Goal: Task Accomplishment & Management: Manage account settings

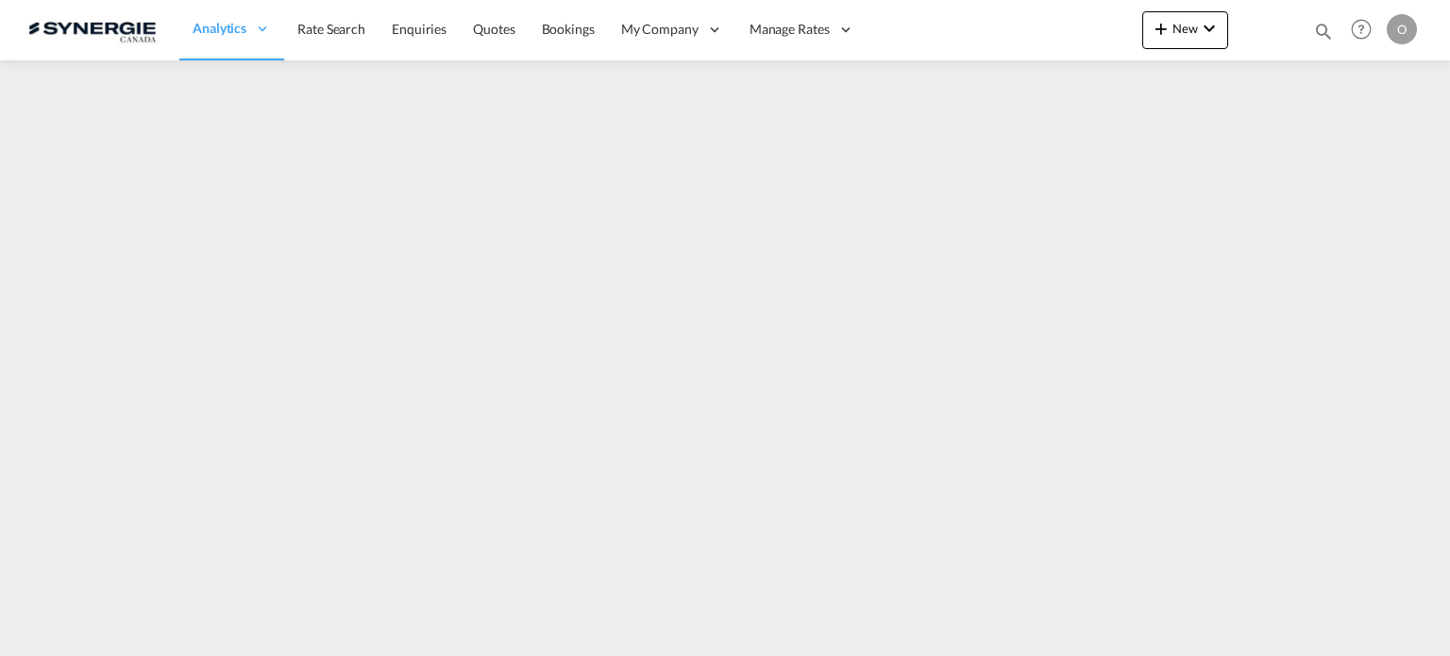
click at [1327, 28] on md-icon "icon-magnify" at bounding box center [1323, 31] width 21 height 21
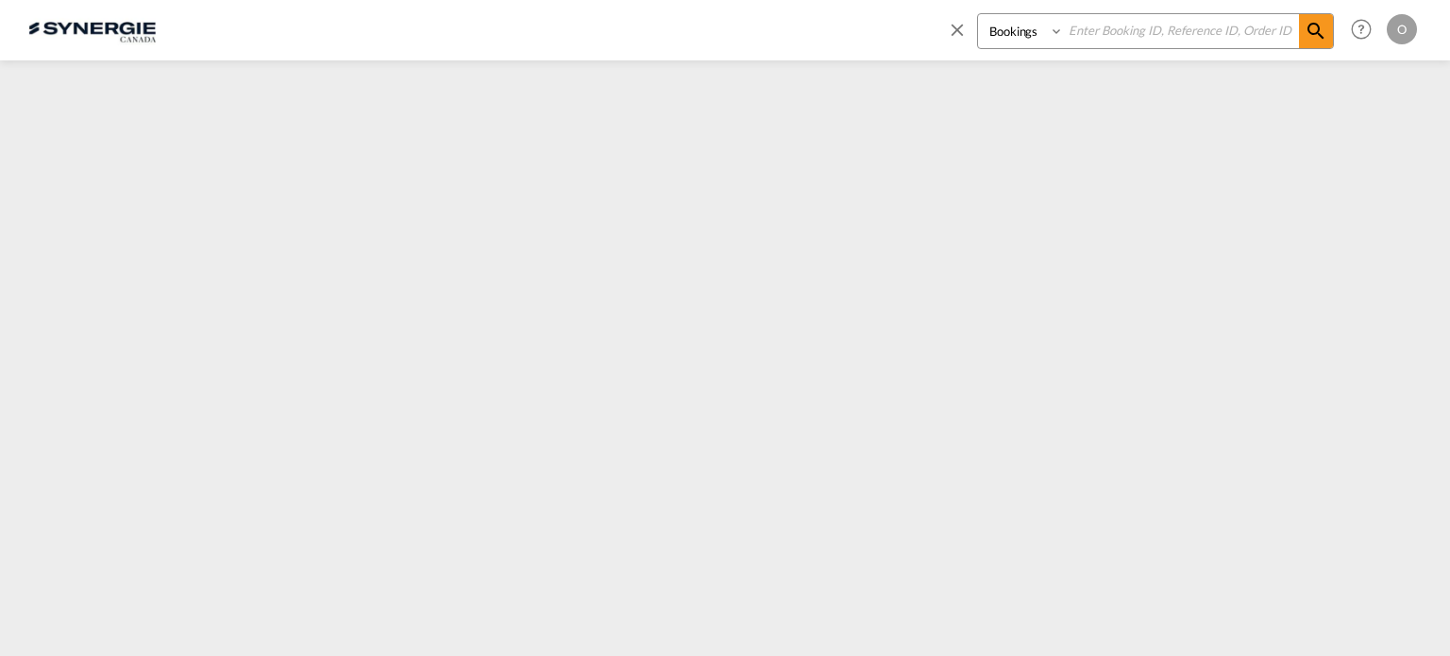
drag, startPoint x: 994, startPoint y: 36, endPoint x: 1004, endPoint y: 45, distance: 14.0
click at [995, 36] on select "Bookings Quotes Enquiries" at bounding box center [1023, 31] width 90 height 34
click at [978, 14] on select "Bookings Quotes Enquiries" at bounding box center [1023, 31] width 90 height 34
click at [1035, 25] on select "Bookings Quotes Enquiries" at bounding box center [1023, 31] width 90 height 34
select select "Quotes"
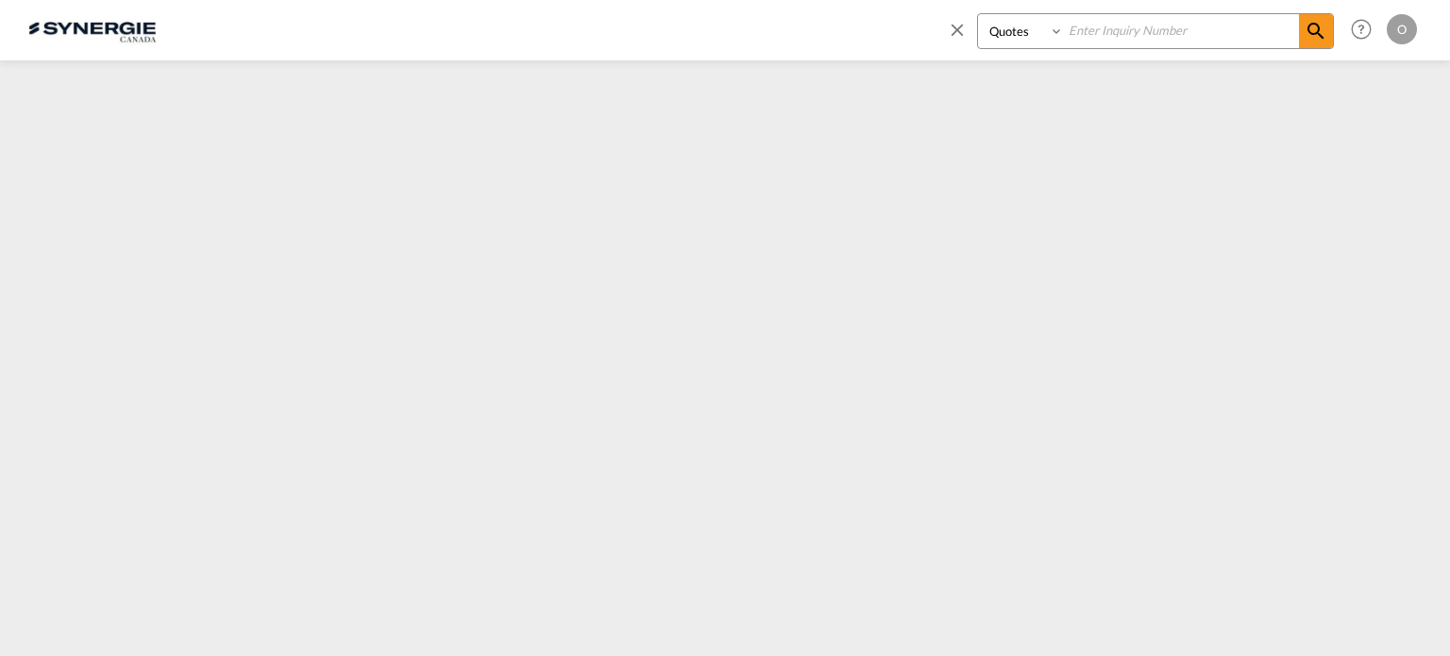
click at [978, 14] on select "Bookings Quotes Enquiries" at bounding box center [1023, 31] width 90 height 34
drag, startPoint x: 1080, startPoint y: 32, endPoint x: 1094, endPoint y: 32, distance: 14.2
click at [1081, 32] on input at bounding box center [1181, 30] width 235 height 33
paste input "SYC000014519"
type input "SYC000014519"
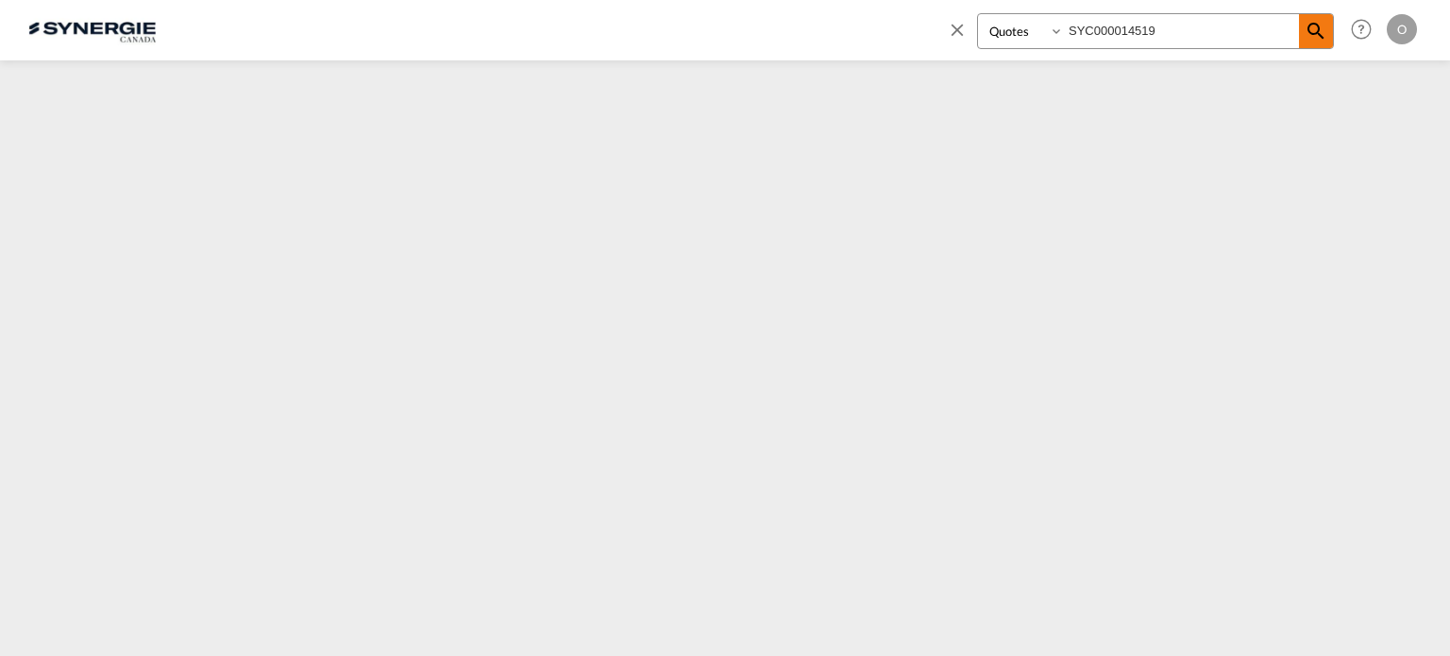
click at [1318, 20] on md-icon "icon-magnify" at bounding box center [1316, 31] width 23 height 23
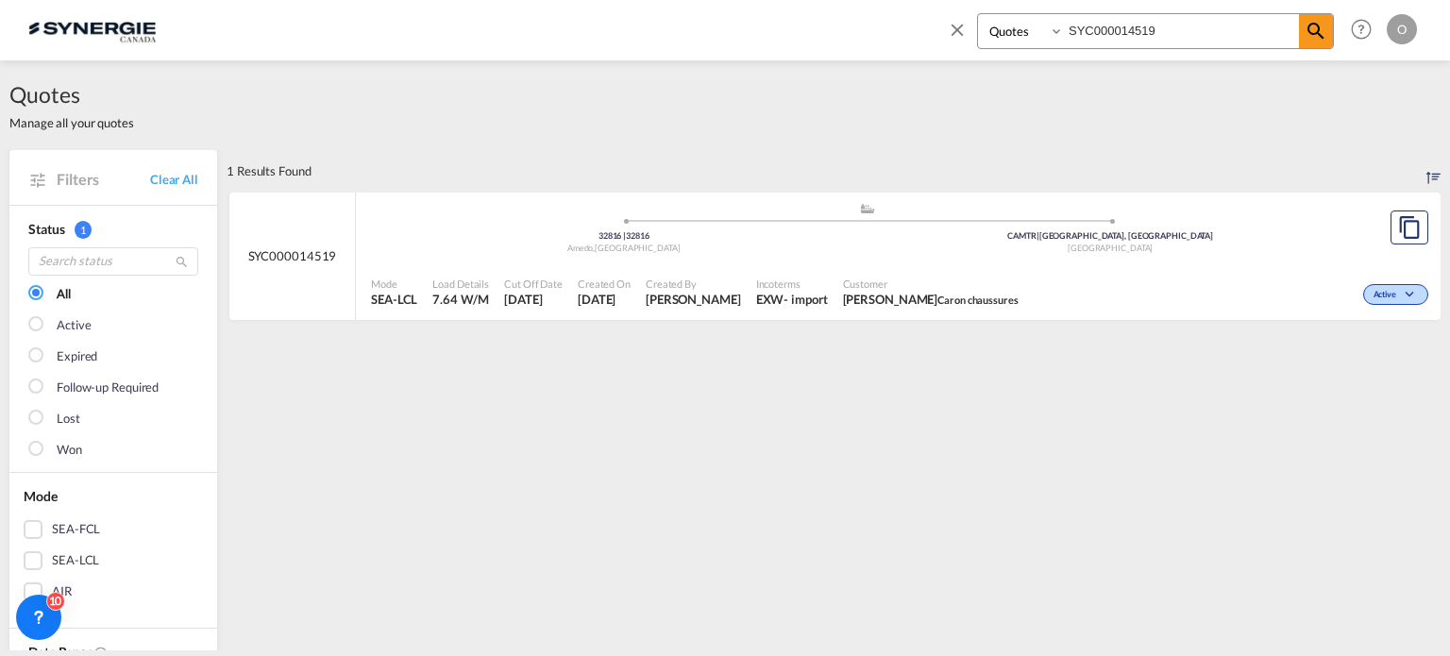
click at [862, 314] on div "Customer BERNARD CARON Caron chaussures" at bounding box center [930, 292] width 191 height 47
click at [1315, 28] on md-icon "icon-magnify" at bounding box center [1316, 31] width 23 height 23
click at [653, 297] on span "[PERSON_NAME]" at bounding box center [693, 299] width 95 height 17
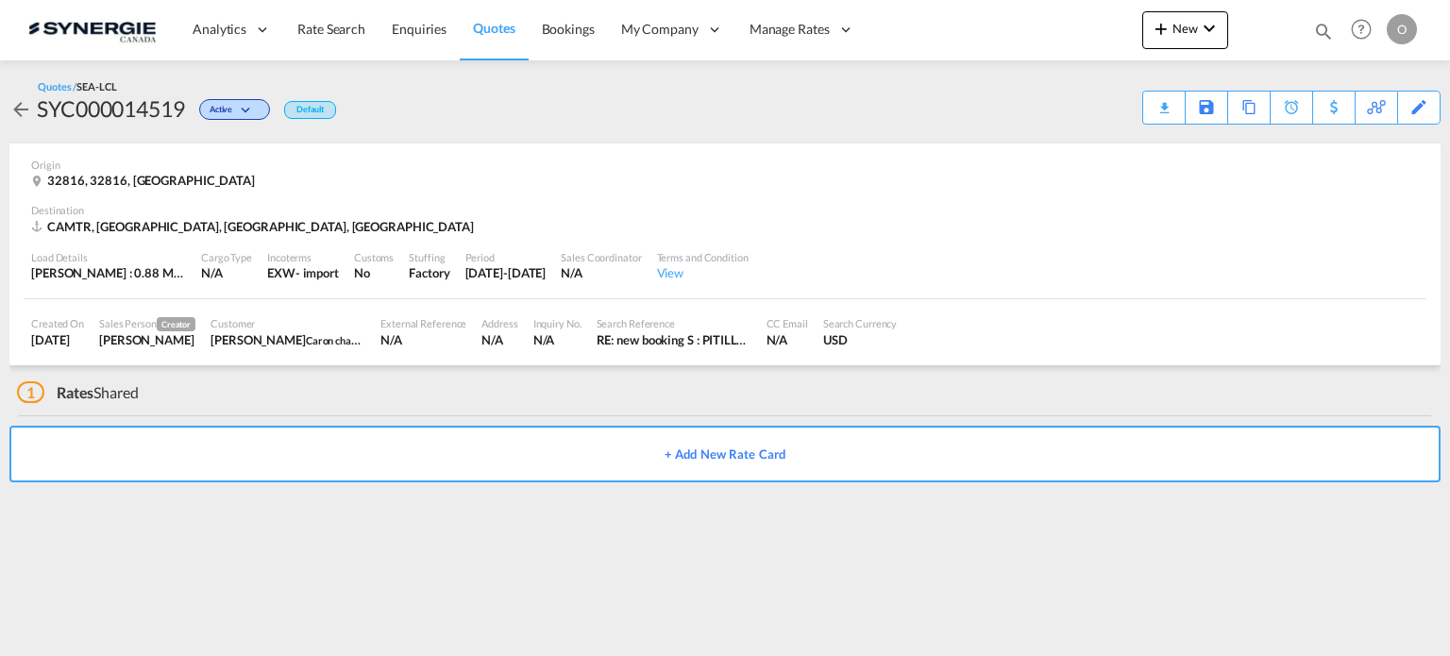
drag, startPoint x: 65, startPoint y: 379, endPoint x: 59, endPoint y: 407, distance: 29.1
click at [65, 399] on div "1 Rates Shared" at bounding box center [728, 387] width 1423 height 45
click at [25, 382] on span "1" at bounding box center [30, 392] width 27 height 22
click at [1077, 105] on md-icon "icon-download" at bounding box center [1067, 101] width 23 height 14
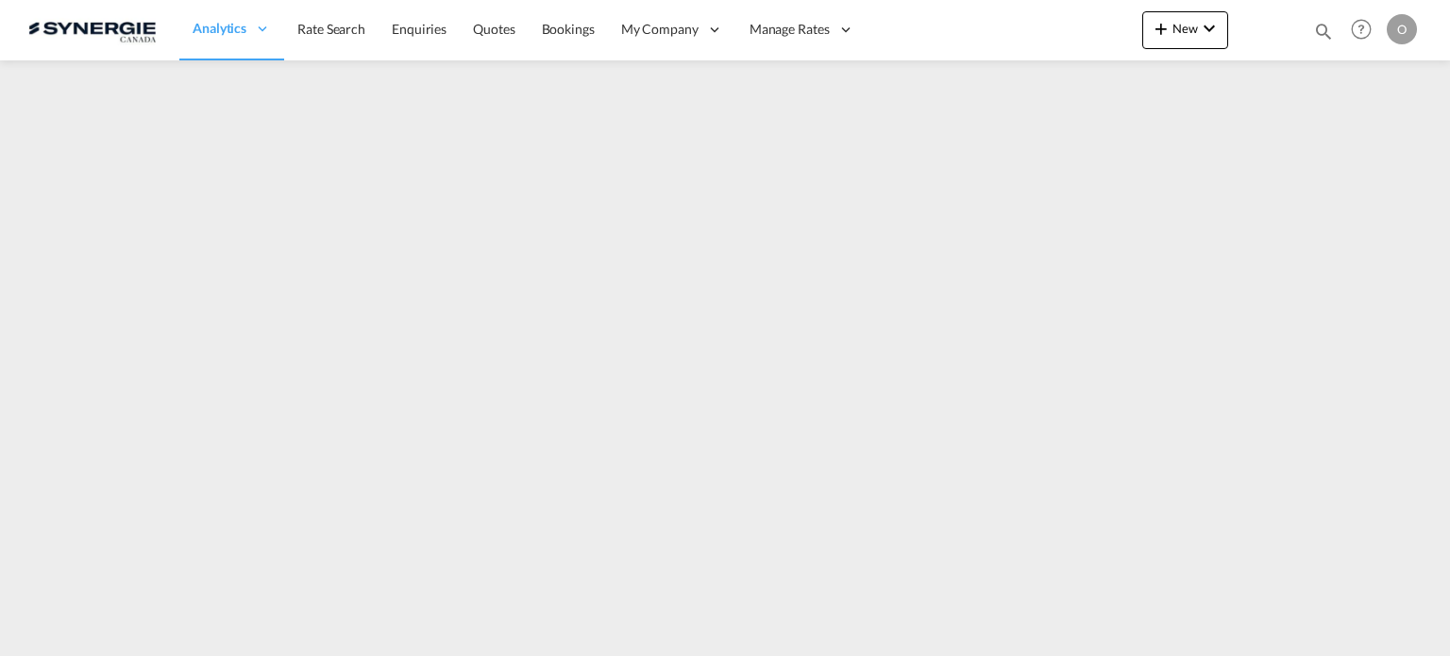
click at [1295, 51] on div at bounding box center [1265, 30] width 74 height 57
click at [1324, 22] on md-icon "icon-magnify" at bounding box center [1323, 31] width 21 height 21
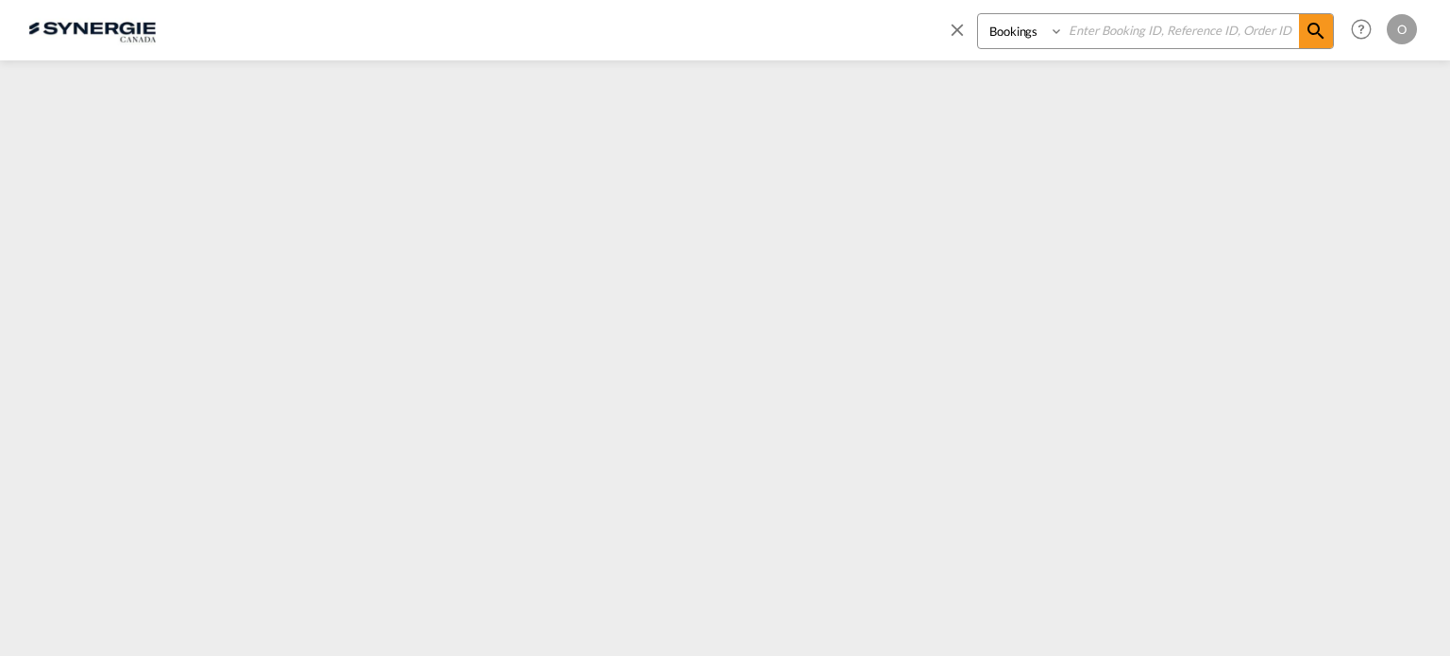
click at [1020, 28] on select "Bookings Quotes Enquiries" at bounding box center [1023, 31] width 90 height 34
select select "Quotes"
click at [978, 14] on select "Bookings Quotes Enquiries" at bounding box center [1023, 31] width 90 height 34
click at [1121, 34] on input at bounding box center [1181, 30] width 235 height 33
paste input "SYC000014519"
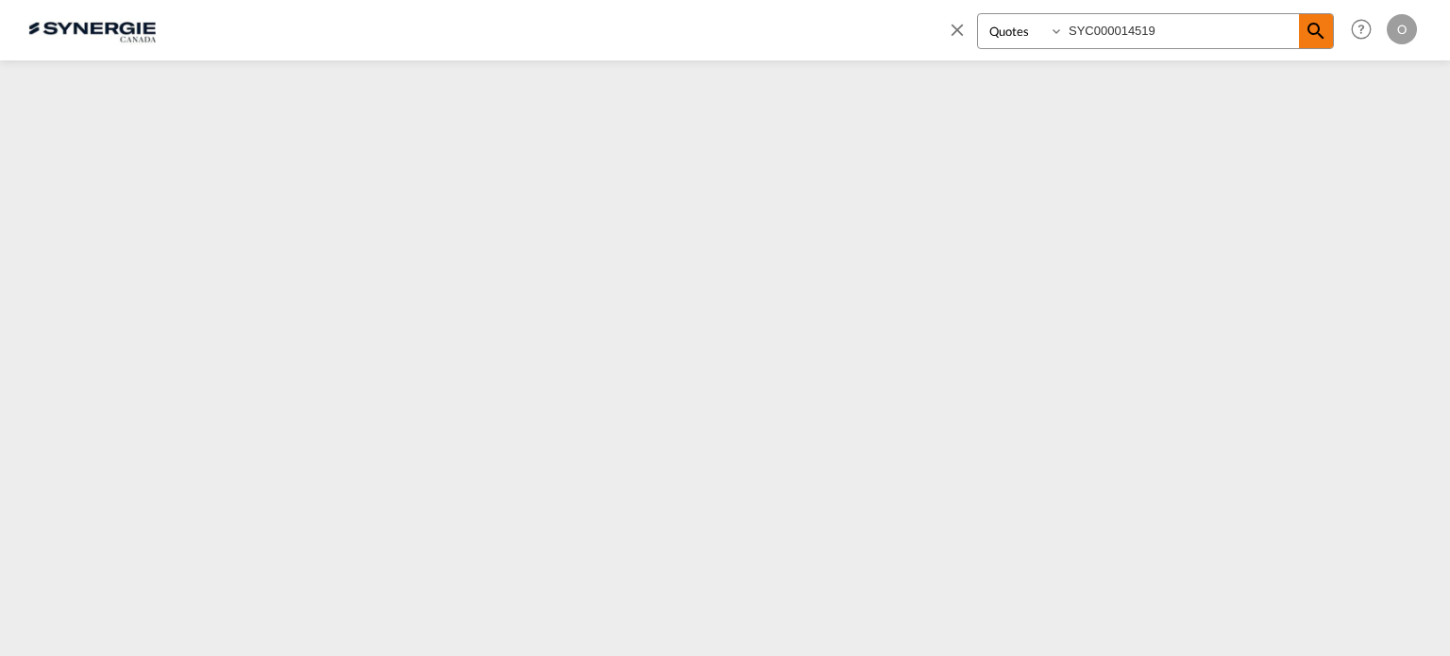
click at [1315, 33] on md-icon "icon-magnify" at bounding box center [1316, 31] width 23 height 23
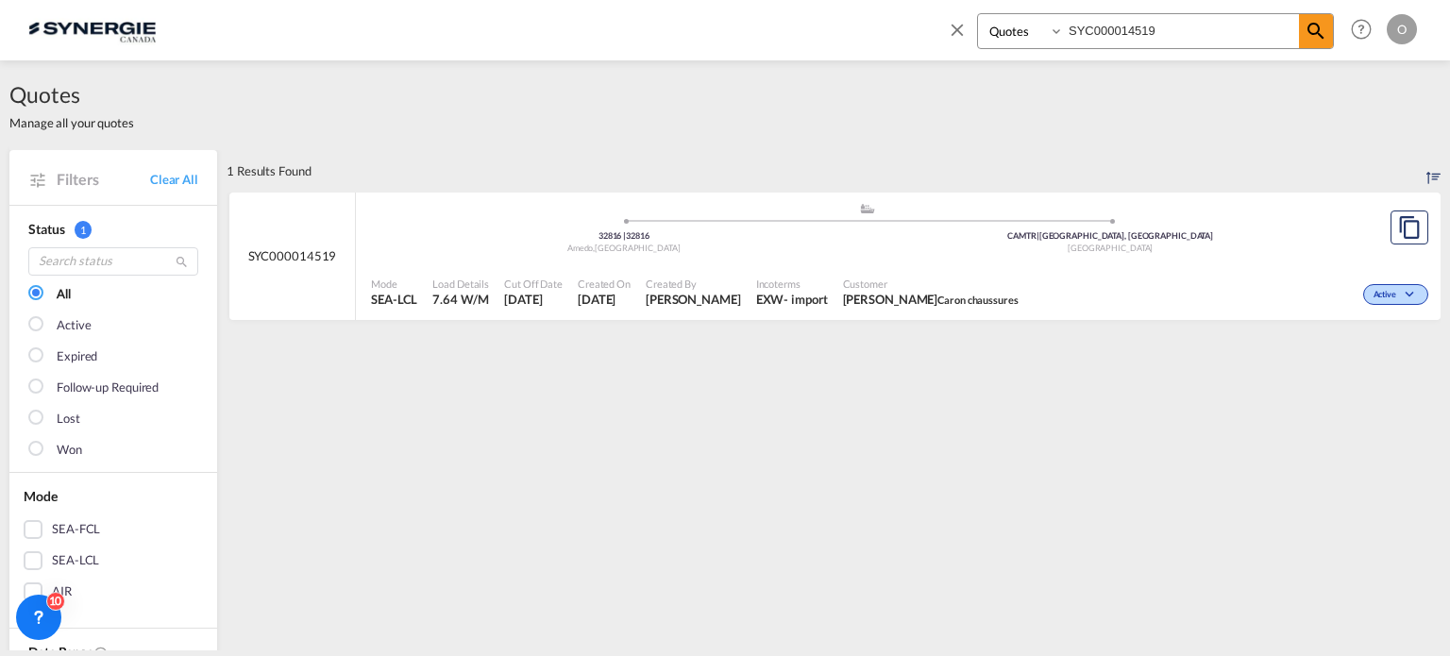
click at [894, 296] on span "BERNARD CARON Caron chaussures" at bounding box center [931, 299] width 176 height 17
drag, startPoint x: 1183, startPoint y: 41, endPoint x: 869, endPoint y: 32, distance: 313.5
click at [869, 32] on div "Bookings Quotes Enquiries SYC000014519 Help Resources Product Release O My Prof…" at bounding box center [724, 29] width 1393 height 59
paste input "192"
type input "SYC000014192"
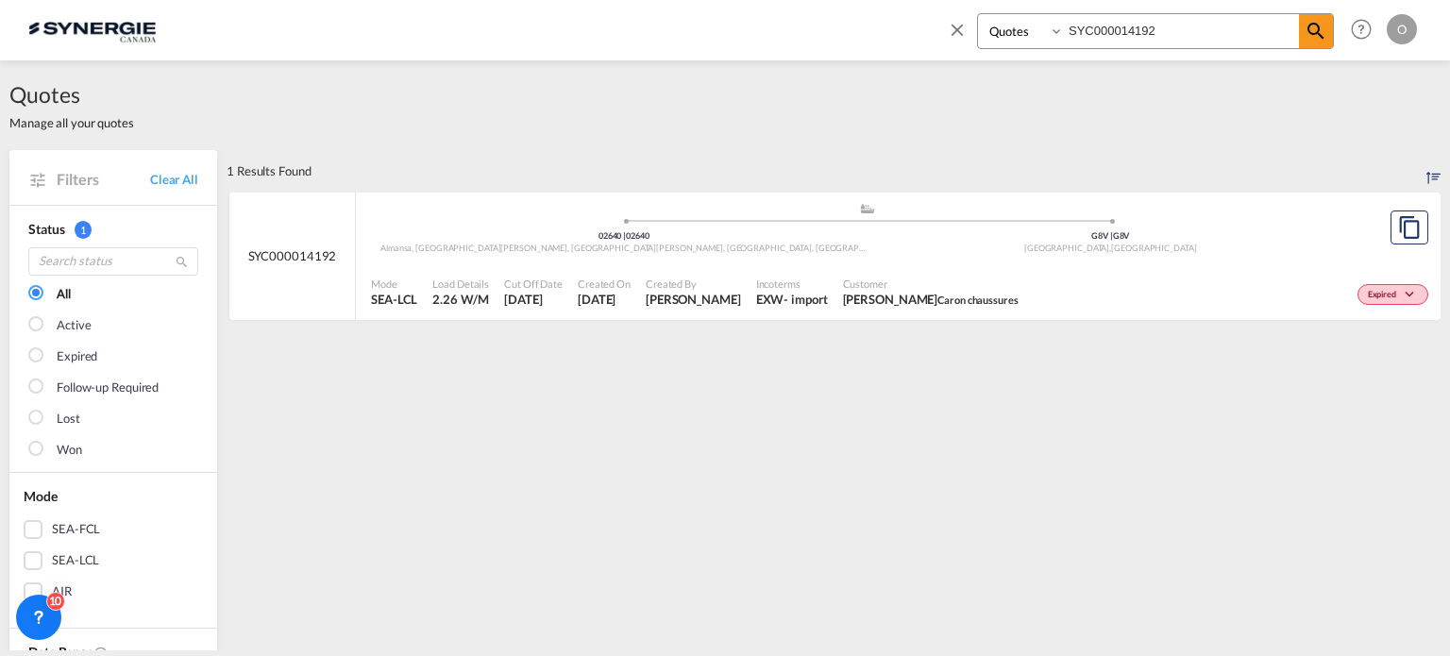
click at [961, 291] on span "BERNARD CARON Caron chaussures" at bounding box center [931, 299] width 176 height 17
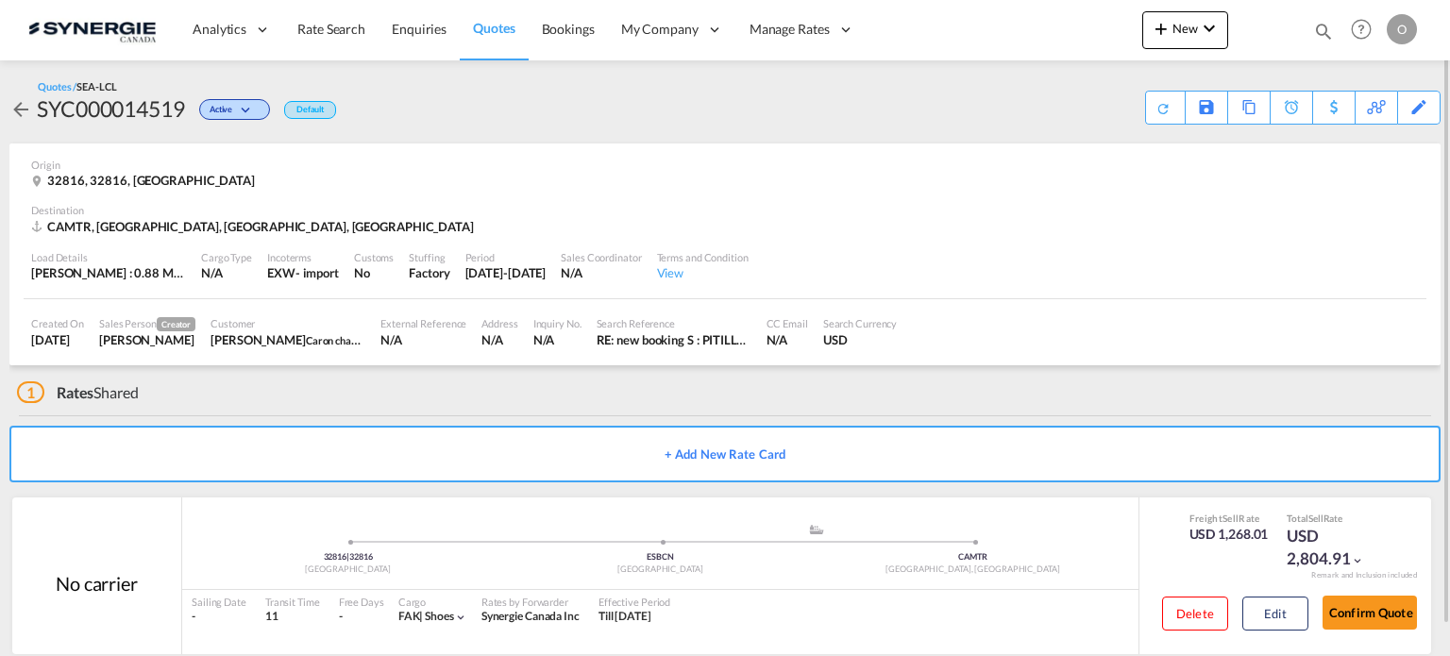
scroll to position [30, 0]
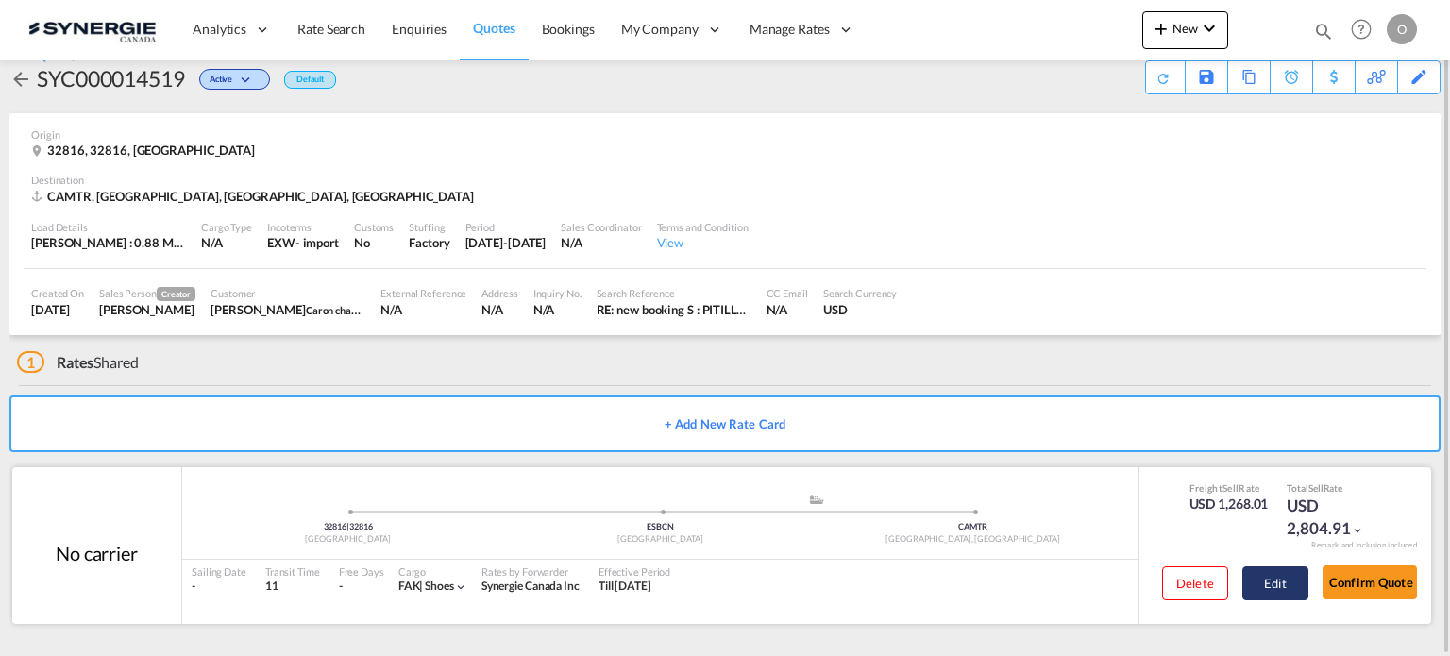
click at [1270, 581] on button "Edit" at bounding box center [1275, 583] width 66 height 34
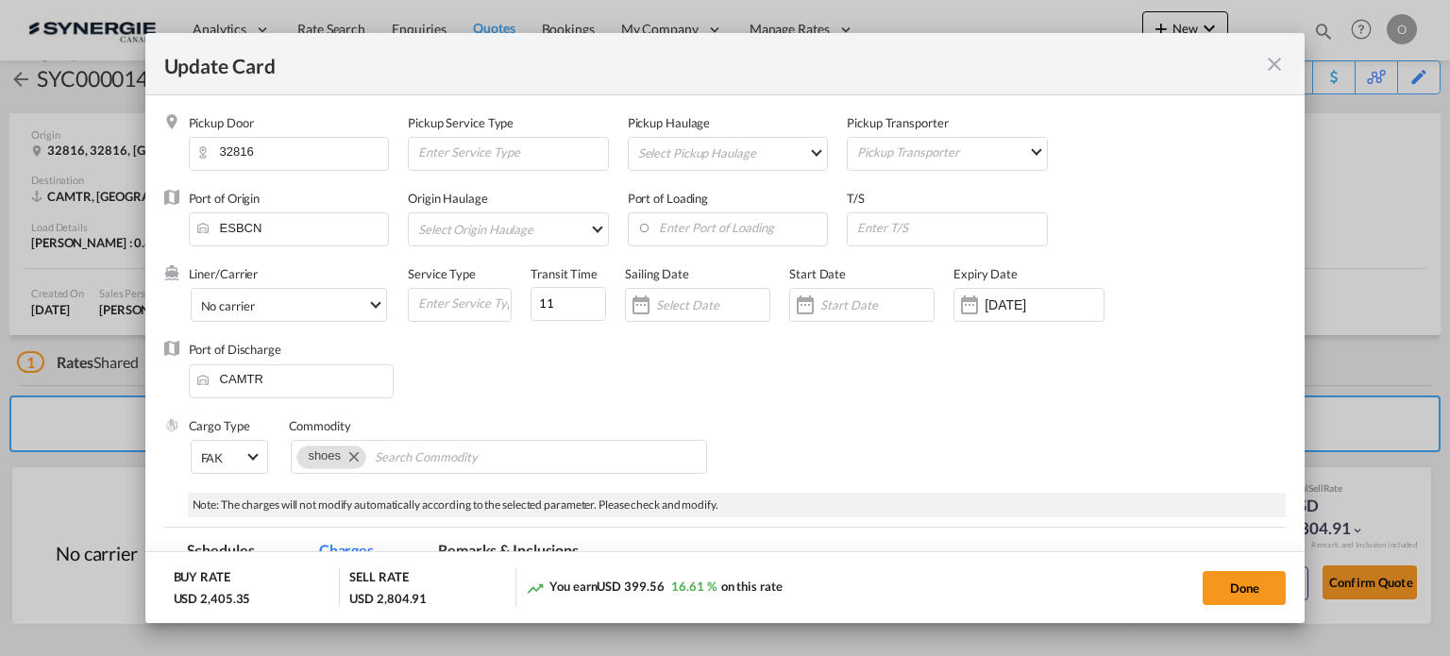
select select "per_w/m"
select select "flat"
select select "per_bl"
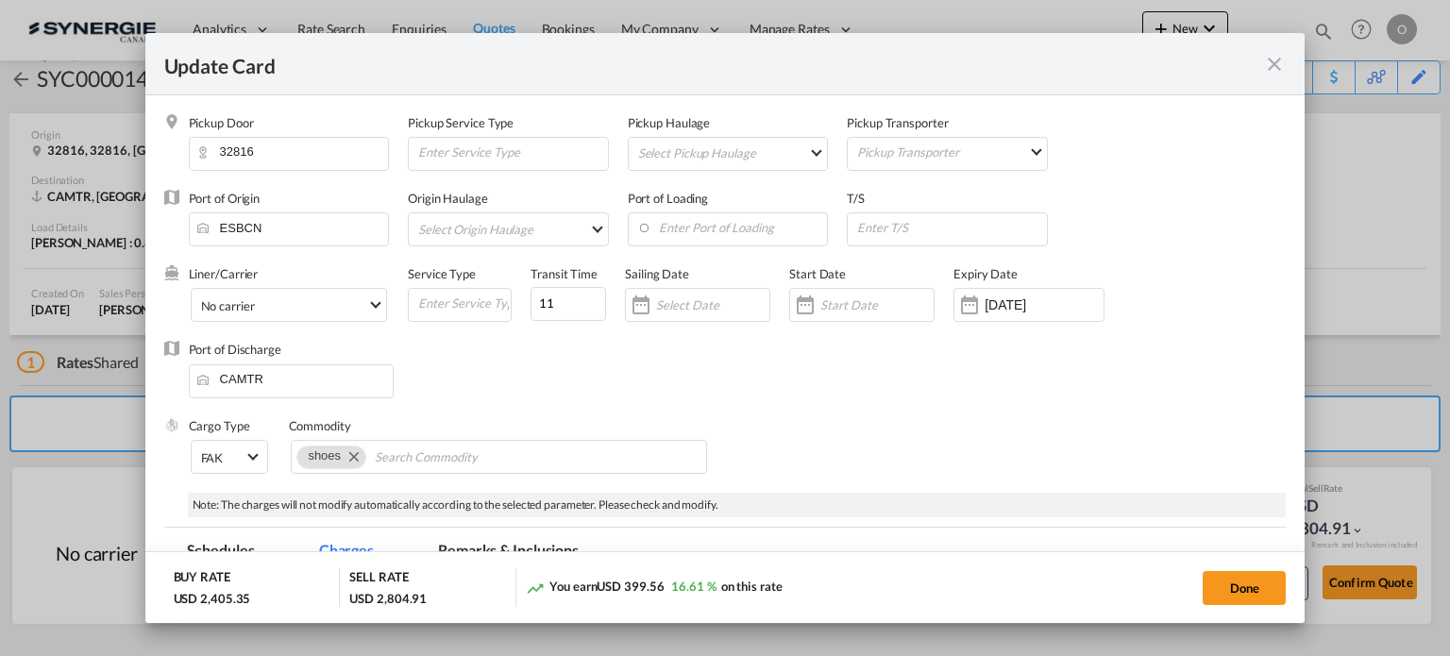
select select "per_shipment"
select select "per_kg"
select select "per_w/m"
select select "per_bl"
select select "flat"
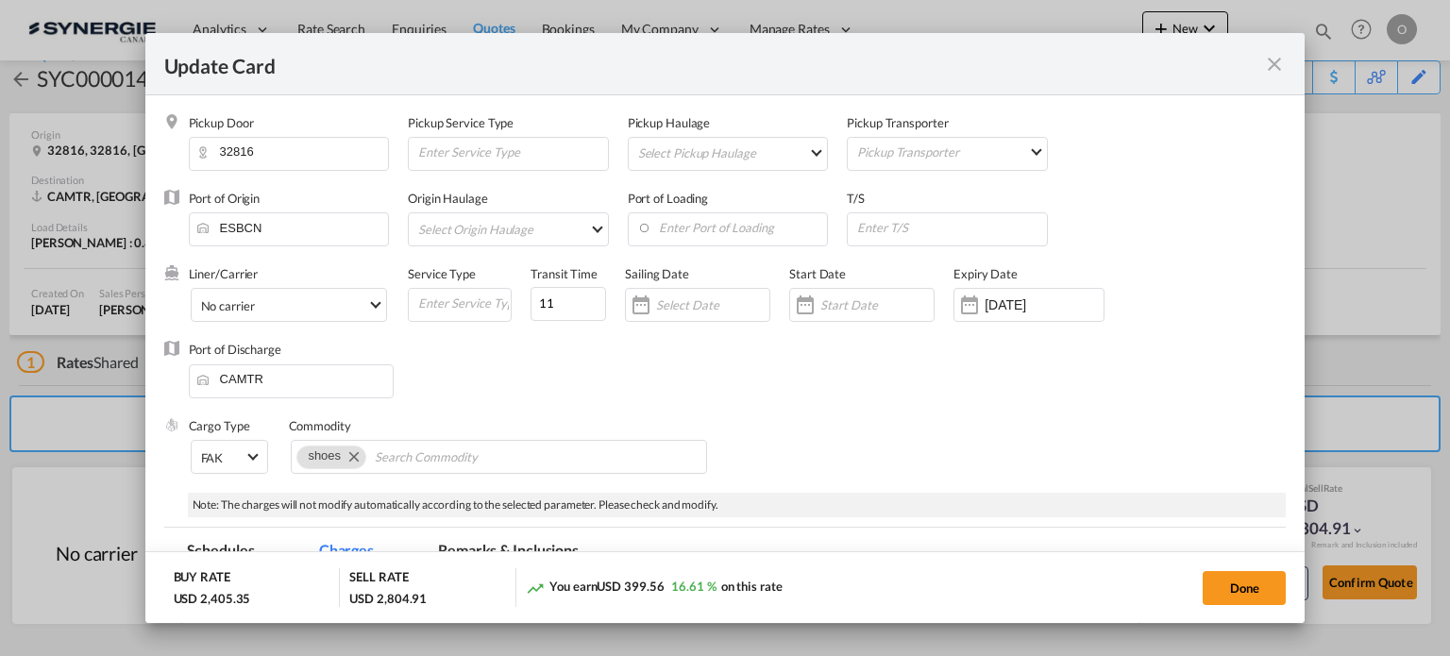
select select "per_bl"
click at [1269, 68] on md-icon "icon-close fg-AAA8AD m-0 pointer" at bounding box center [1274, 64] width 23 height 23
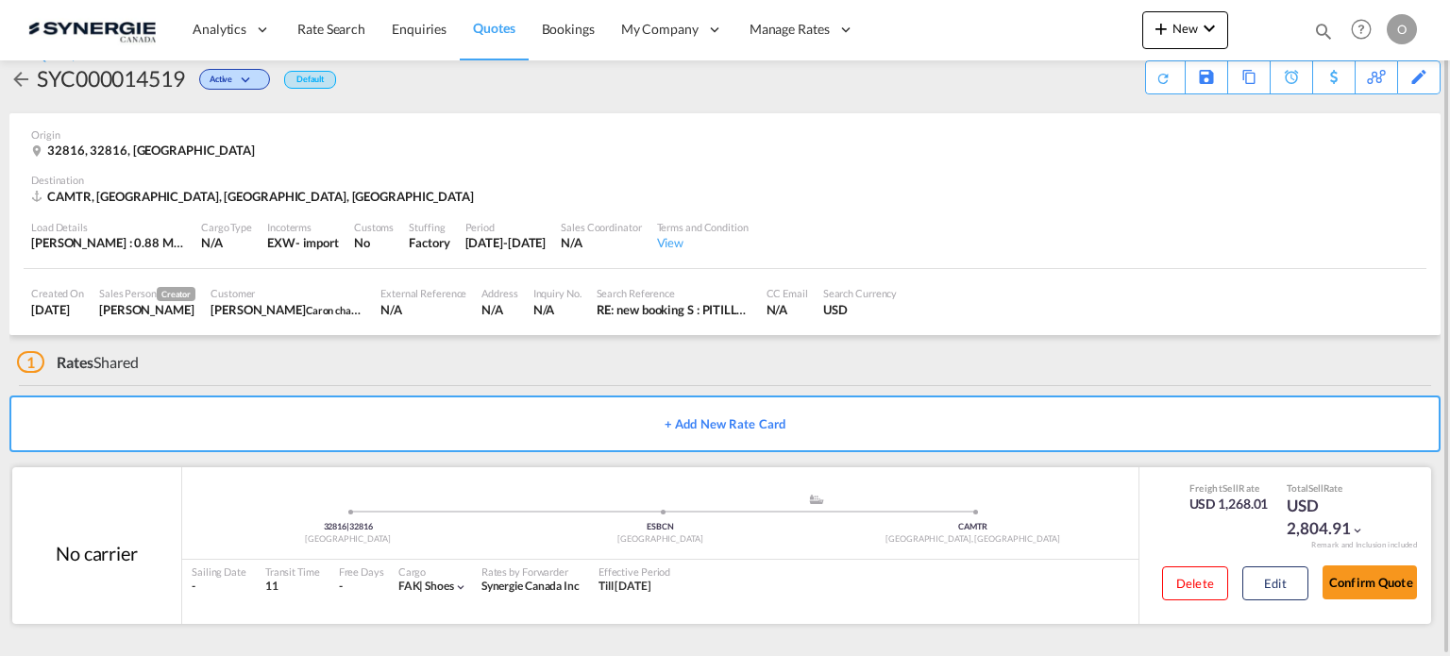
click at [713, 560] on div "Sailing Date - Transit Time 11 Free Days View - Cargo FAK | shoes Rates by Forw…" at bounding box center [660, 580] width 956 height 40
click at [1268, 578] on button "Edit" at bounding box center [1275, 583] width 66 height 34
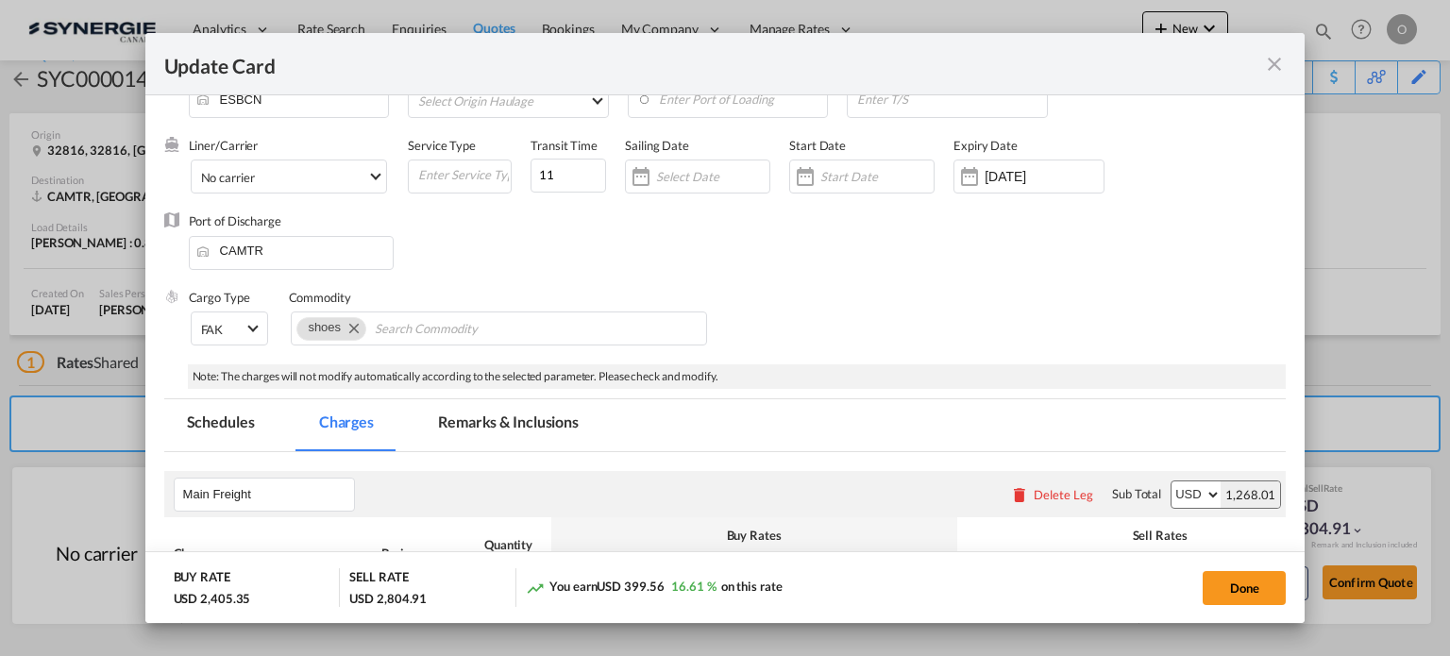
scroll to position [283, 0]
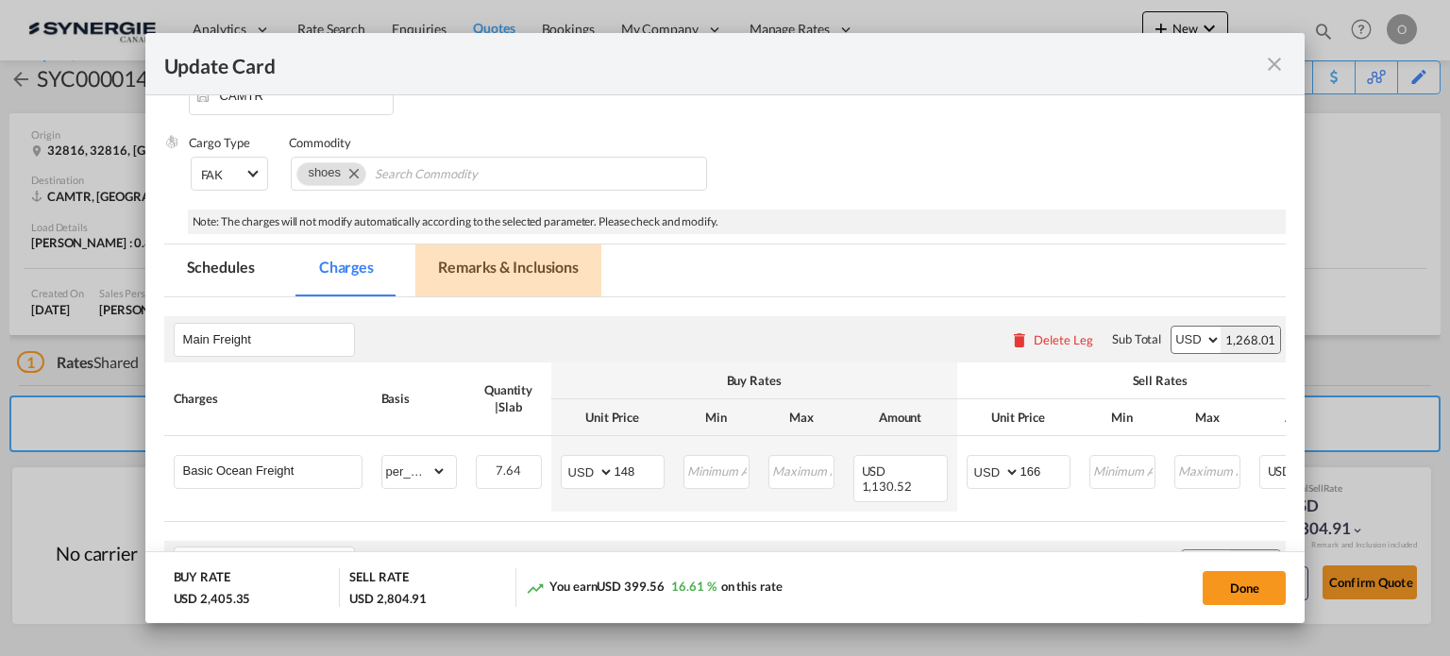
click at [492, 251] on md-tab-item "Remarks & Inclusions" at bounding box center [508, 270] width 186 height 52
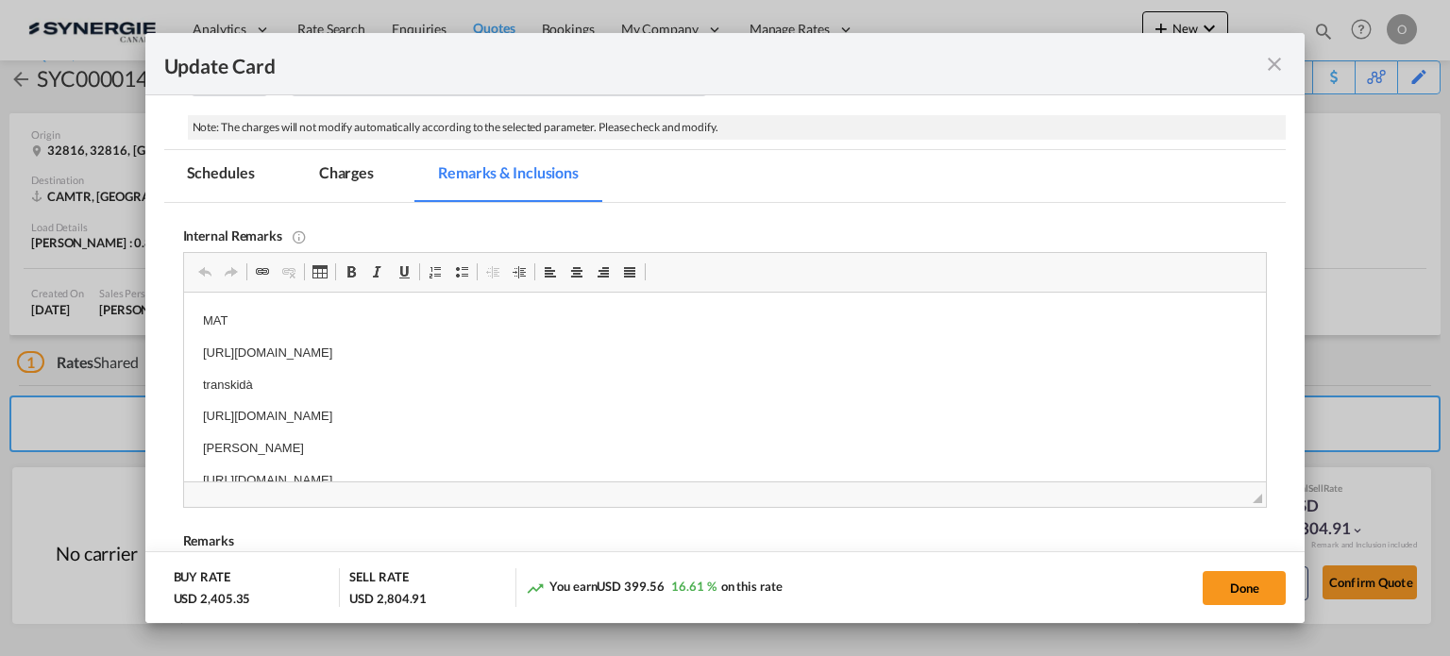
scroll to position [378, 0]
drag, startPoint x: 344, startPoint y: 174, endPoint x: 415, endPoint y: 192, distance: 73.9
click at [344, 174] on md-tab-item "Charges" at bounding box center [346, 176] width 100 height 52
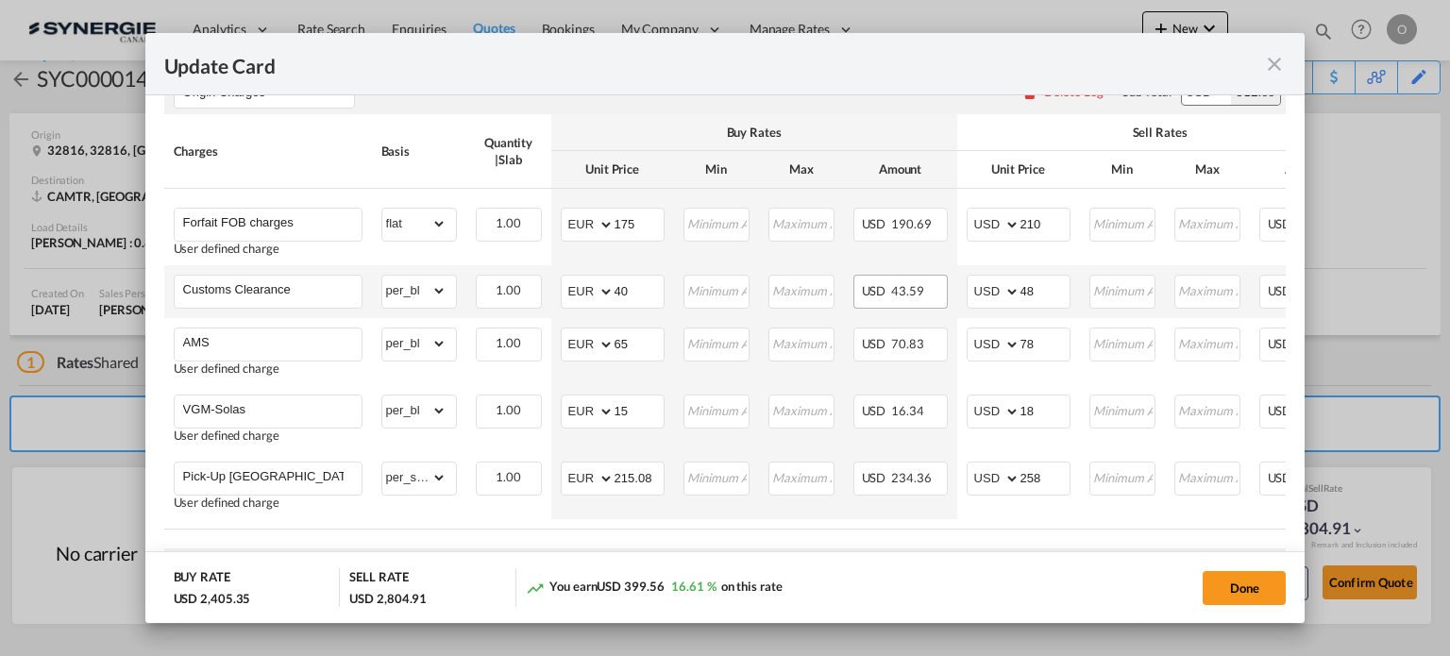
scroll to position [850, 0]
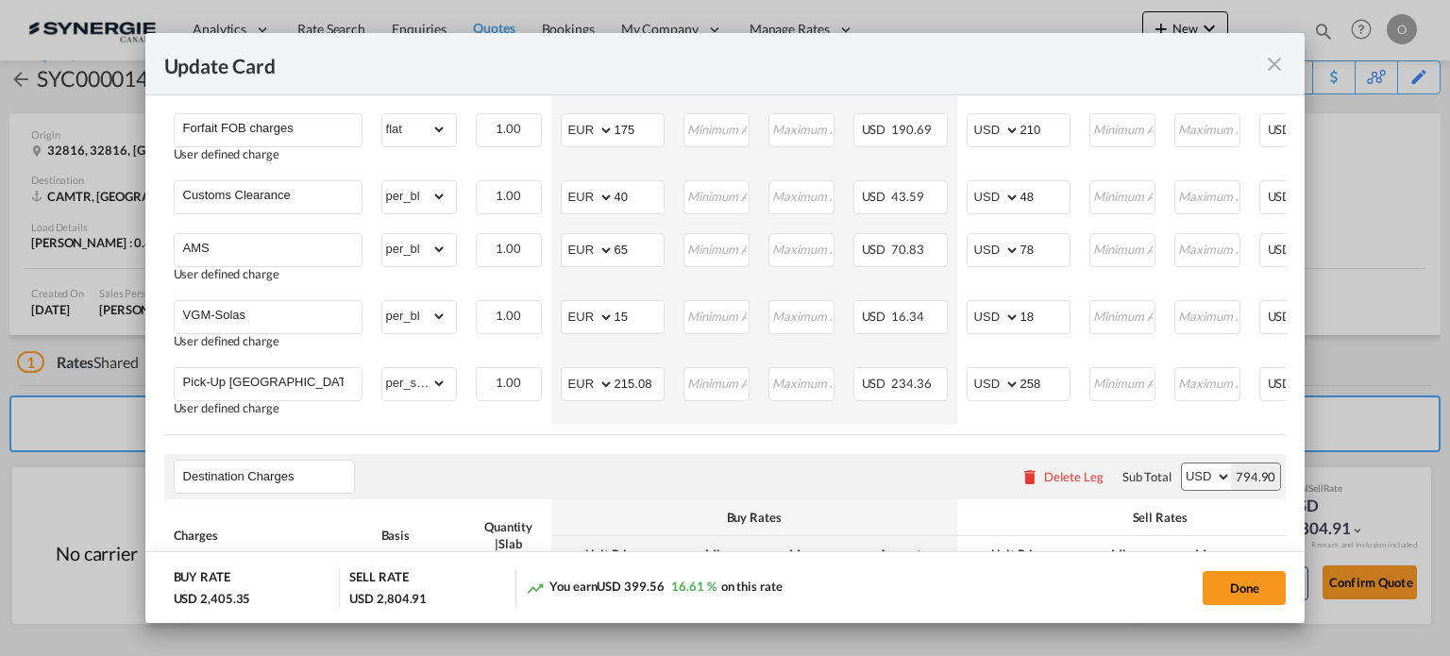
click at [1283, 67] on md-icon "icon-close fg-AAA8AD m-0 pointer" at bounding box center [1274, 64] width 23 height 23
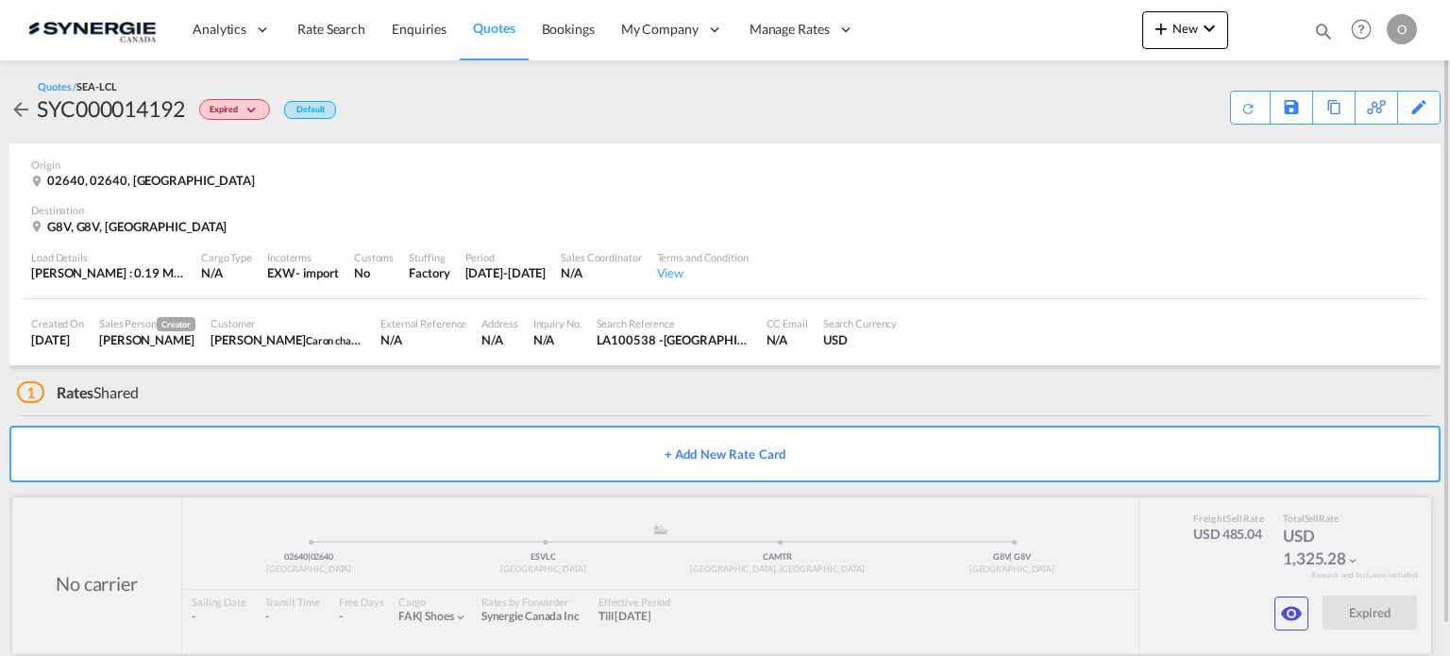
scroll to position [30, 0]
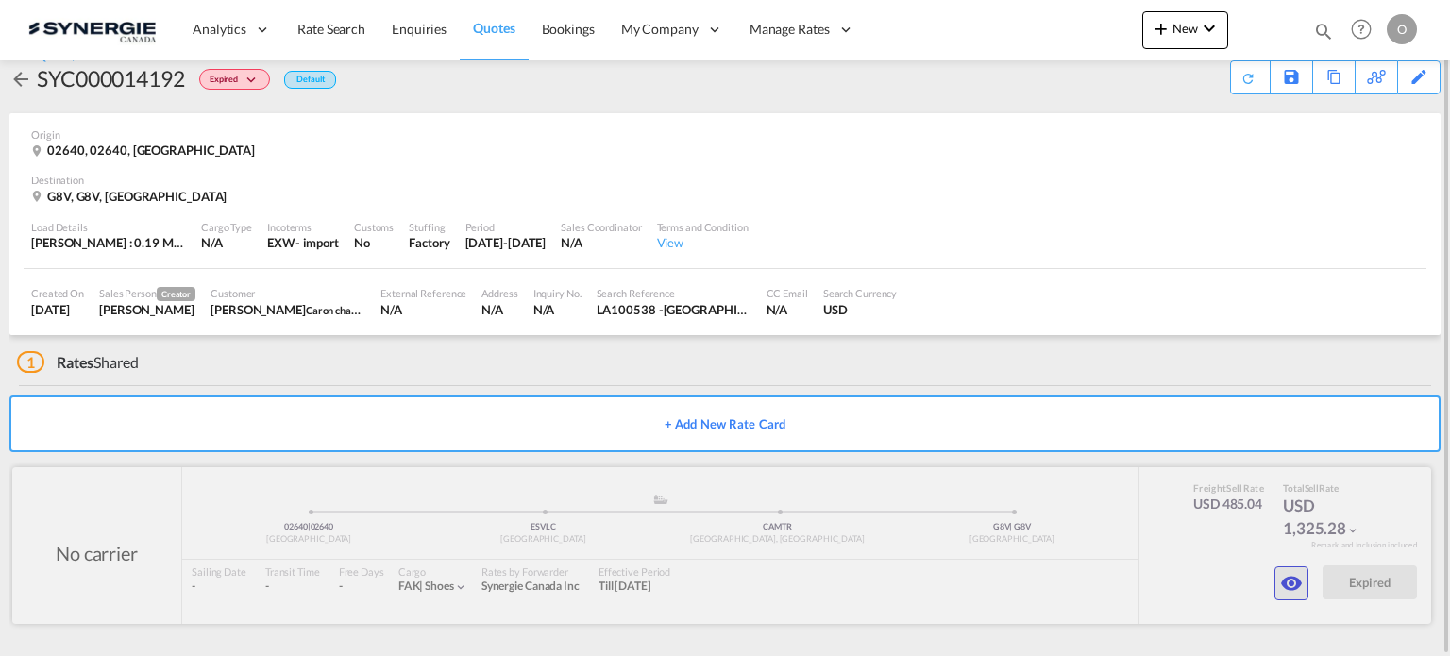
click at [1293, 572] on md-icon "icon-eye" at bounding box center [1291, 583] width 23 height 23
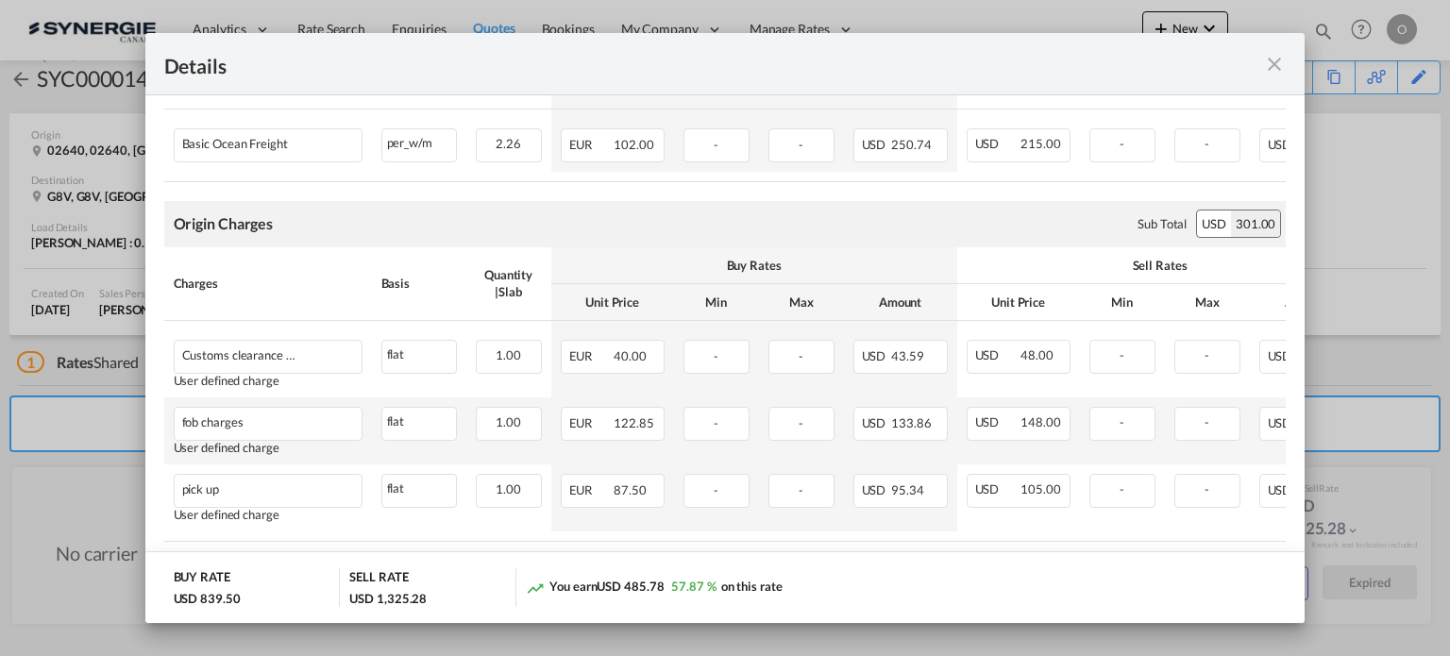
scroll to position [472, 0]
